Goal: Navigation & Orientation: Find specific page/section

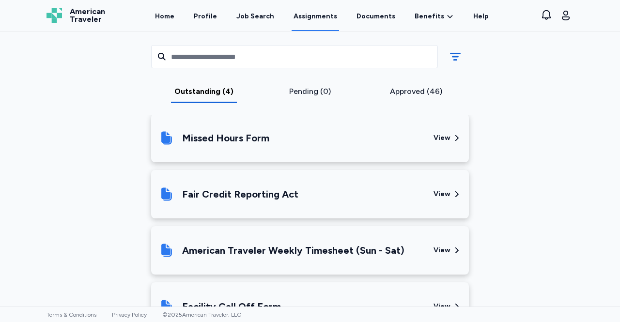
scroll to position [534, 0]
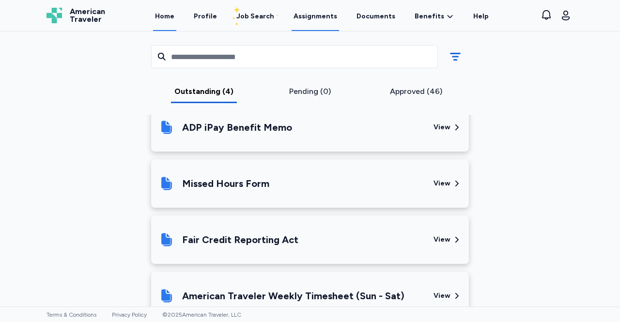
click at [173, 13] on link "Home" at bounding box center [164, 16] width 23 height 30
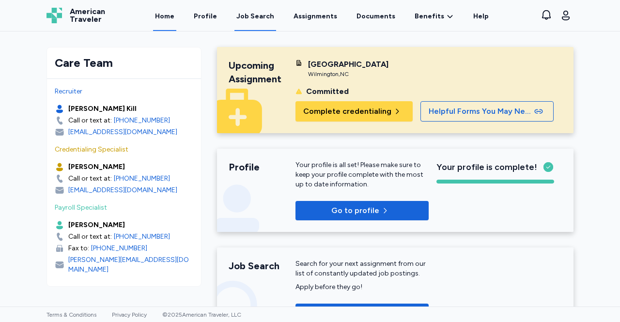
click at [255, 16] on div "Job Search" at bounding box center [255, 17] width 38 height 10
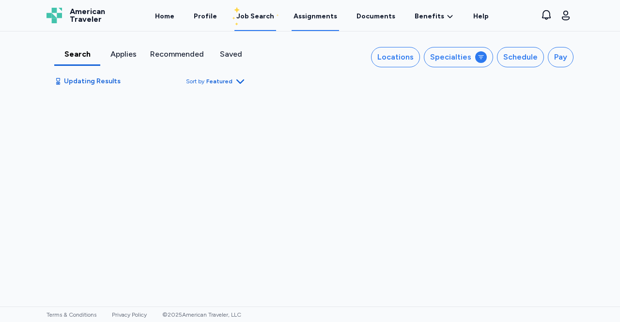
click at [308, 16] on link "Assignments" at bounding box center [315, 16] width 47 height 30
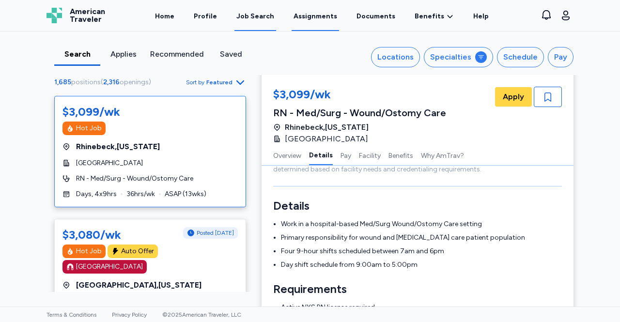
click at [320, 20] on link "Assignments" at bounding box center [315, 16] width 47 height 30
